Goal: Find specific page/section: Find specific page/section

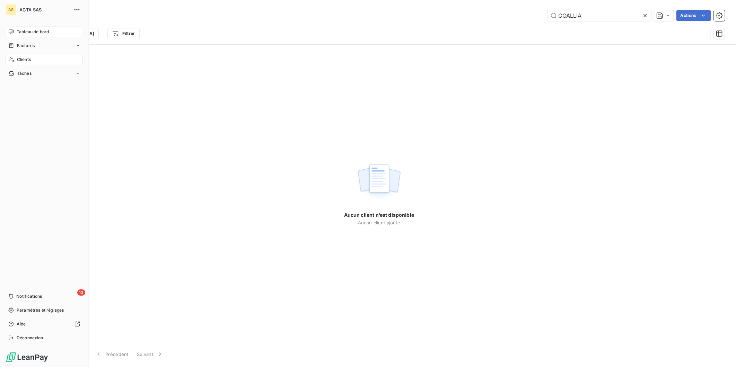
type input "COALLIA"
click at [11, 28] on div "Tableau de bord" at bounding box center [44, 31] width 77 height 11
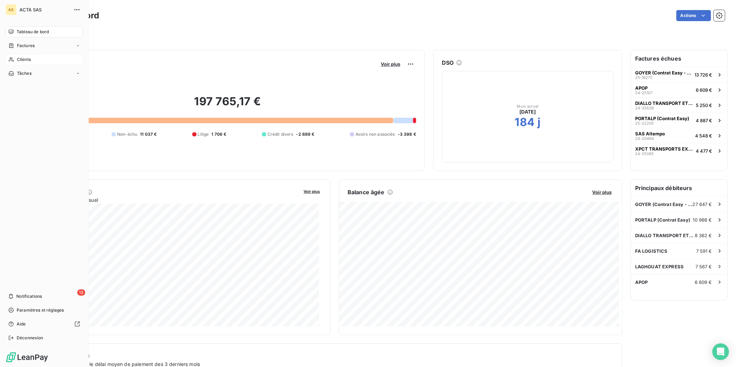
click at [39, 61] on div "Clients" at bounding box center [44, 59] width 77 height 11
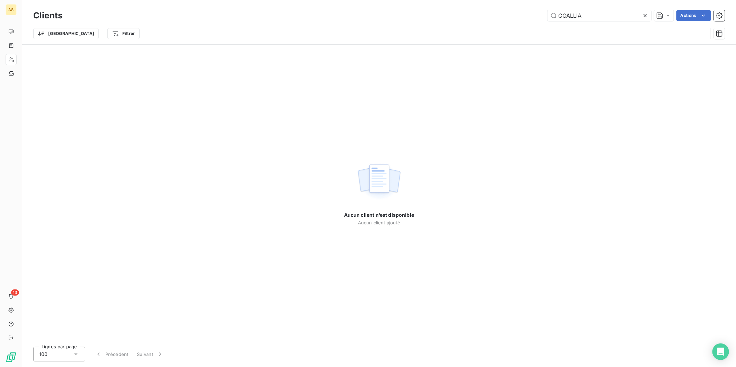
click at [648, 14] on icon at bounding box center [645, 15] width 7 height 7
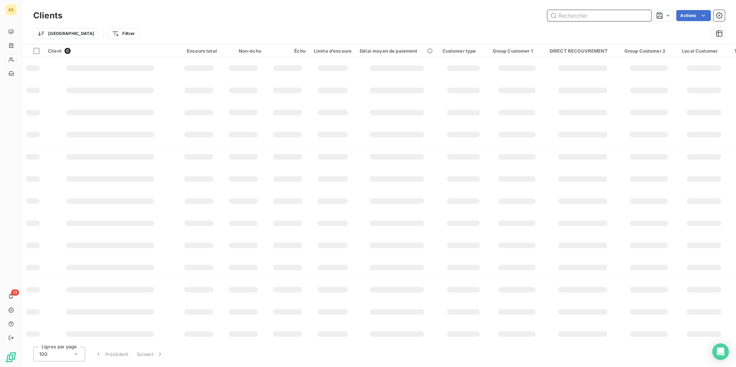
click at [565, 19] on input "text" at bounding box center [599, 15] width 104 height 11
click at [573, 16] on input "text" at bounding box center [599, 15] width 104 height 11
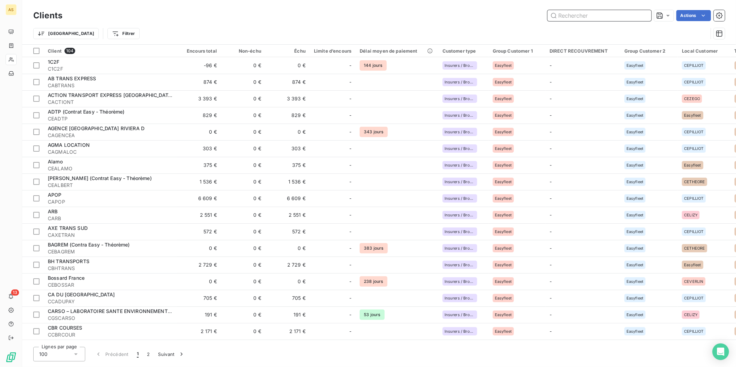
paste input "MBD"
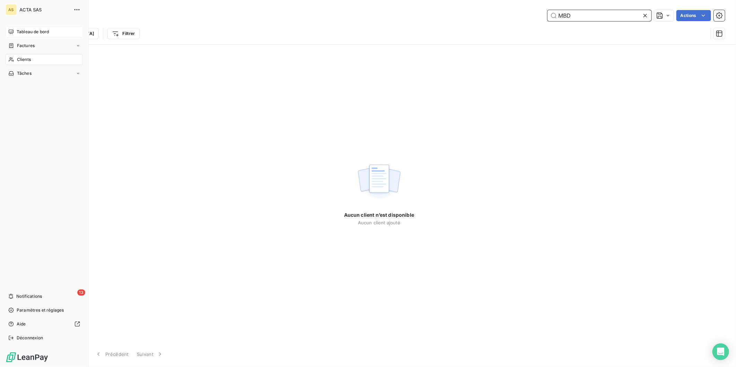
type input "MBD"
click at [12, 29] on icon at bounding box center [11, 31] width 5 height 5
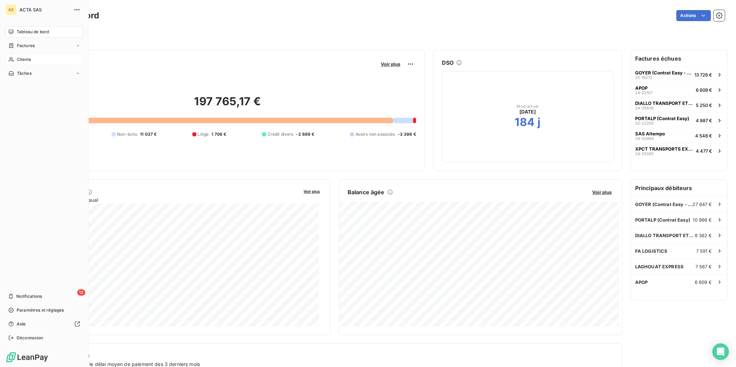
click at [20, 59] on span "Clients" at bounding box center [24, 59] width 14 height 6
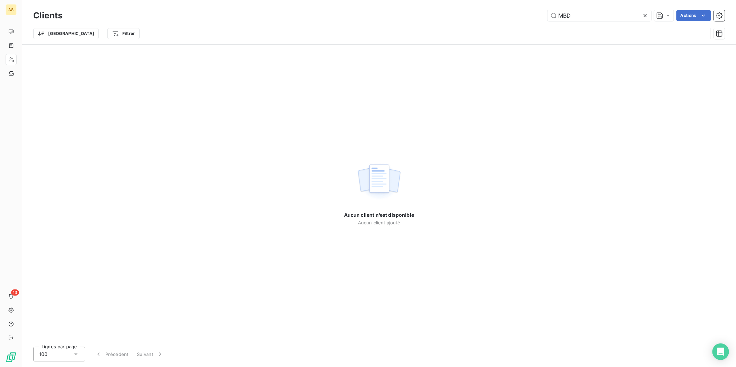
drag, startPoint x: 601, startPoint y: 16, endPoint x: 529, endPoint y: 16, distance: 71.7
click at [529, 16] on div "MBD Actions" at bounding box center [398, 15] width 654 height 11
drag, startPoint x: 593, startPoint y: 13, endPoint x: 540, endPoint y: 14, distance: 53.0
click at [540, 14] on div "384214151 Actions" at bounding box center [398, 15] width 654 height 11
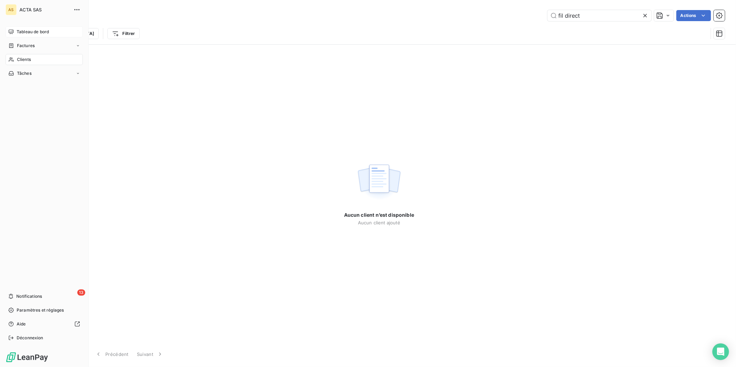
type input "fil direct"
click at [13, 29] on icon at bounding box center [11, 32] width 6 height 6
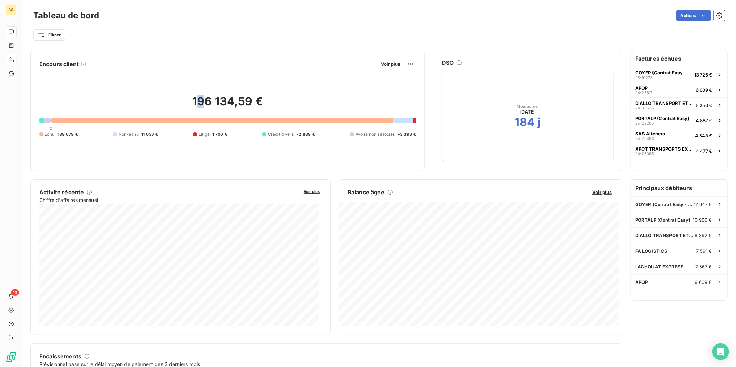
drag, startPoint x: 202, startPoint y: 103, endPoint x: 195, endPoint y: 103, distance: 6.6
click at [195, 103] on h2 "196 134,59 €" at bounding box center [227, 105] width 377 height 21
drag, startPoint x: 195, startPoint y: 103, endPoint x: 210, endPoint y: 100, distance: 14.8
click at [210, 100] on h2 "196 134,59 €" at bounding box center [227, 105] width 377 height 21
